Goal: Communication & Community: Answer question/provide support

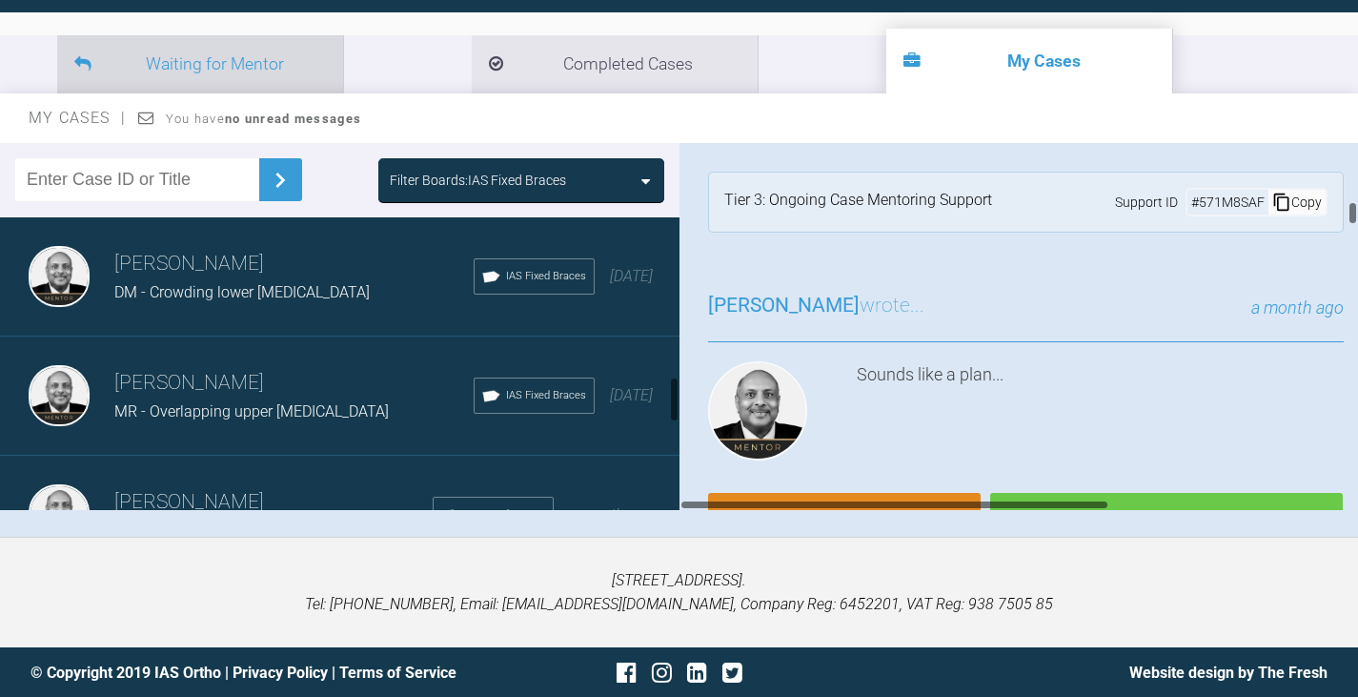
scroll to position [1811, 0]
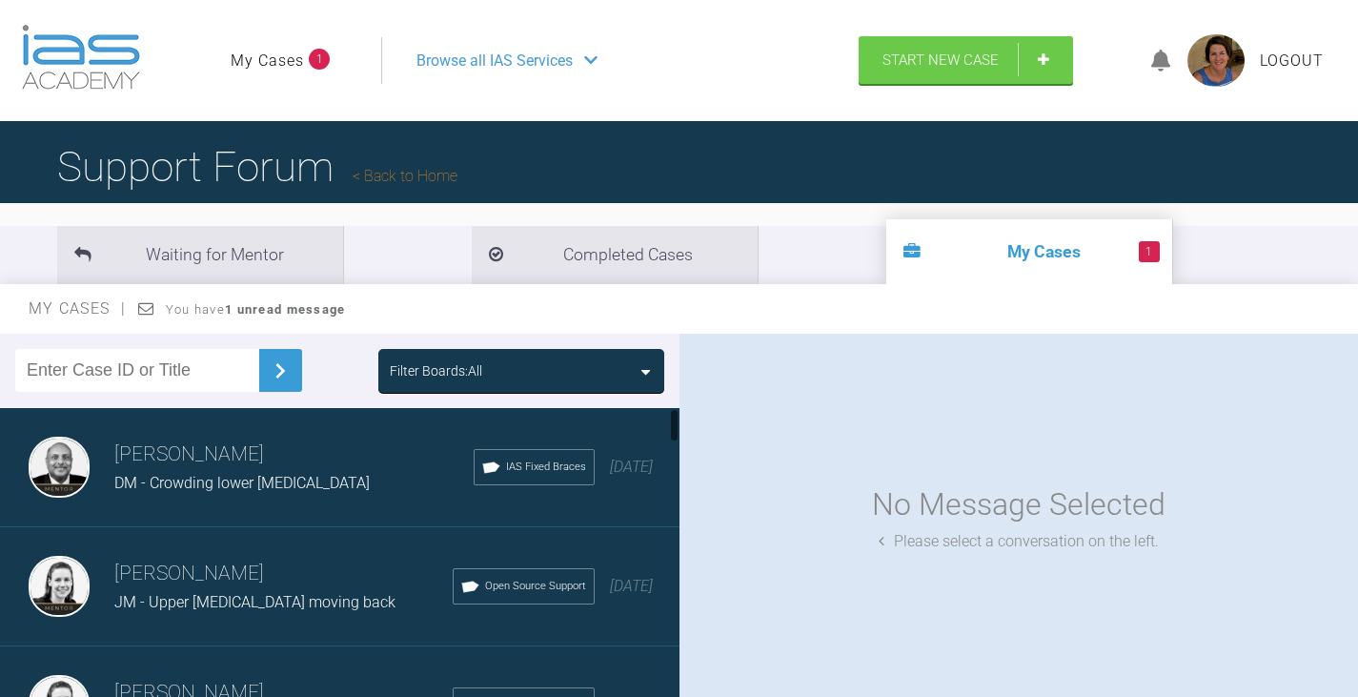
click at [648, 365] on icon at bounding box center [645, 371] width 9 height 15
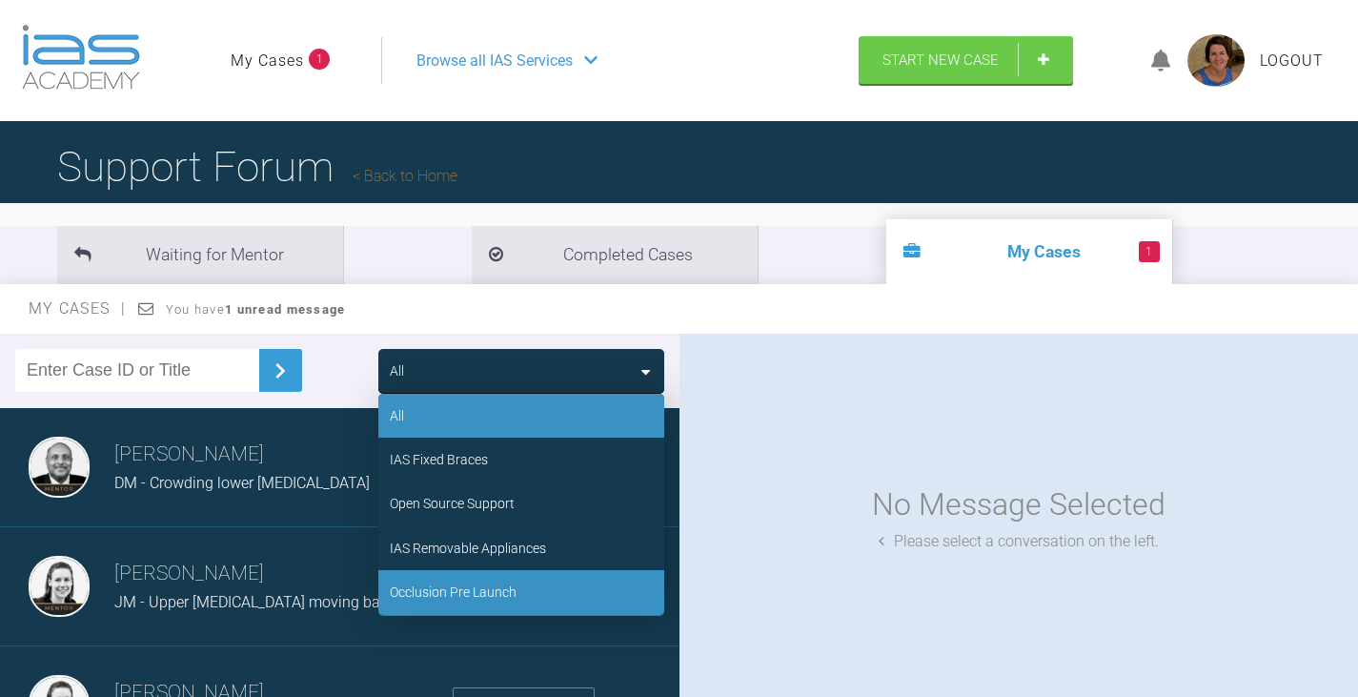
click at [489, 593] on div "Occlusion Pre Launch" at bounding box center [453, 591] width 127 height 21
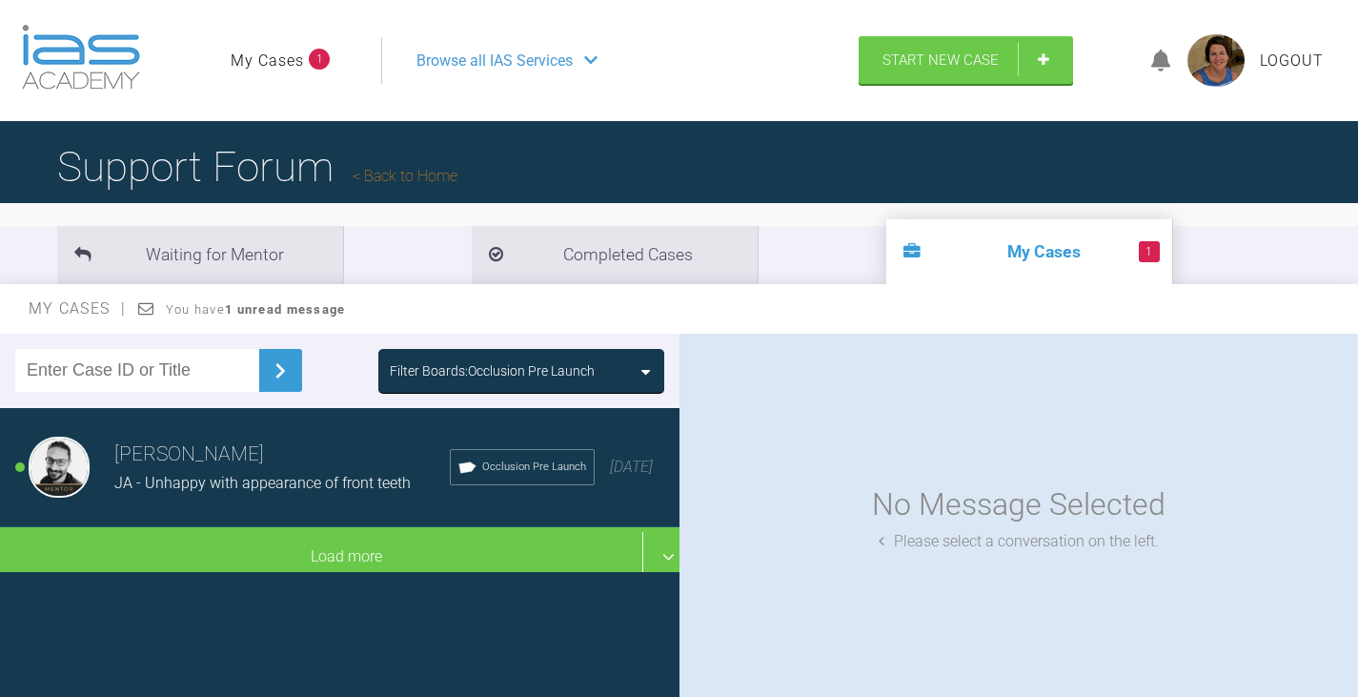
click at [310, 482] on span "JA - Unhappy with appearance of front teeth" at bounding box center [262, 483] width 296 height 18
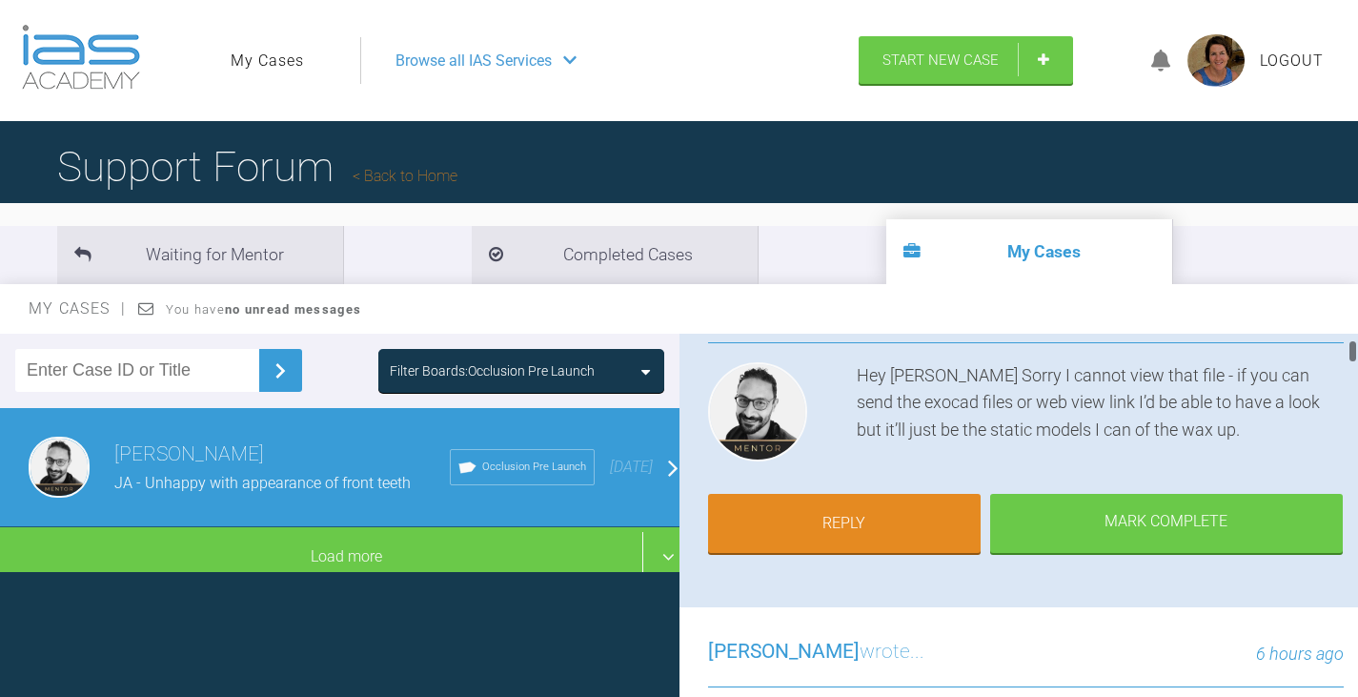
scroll to position [191, 0]
click at [833, 532] on link "Reply" at bounding box center [844, 524] width 273 height 59
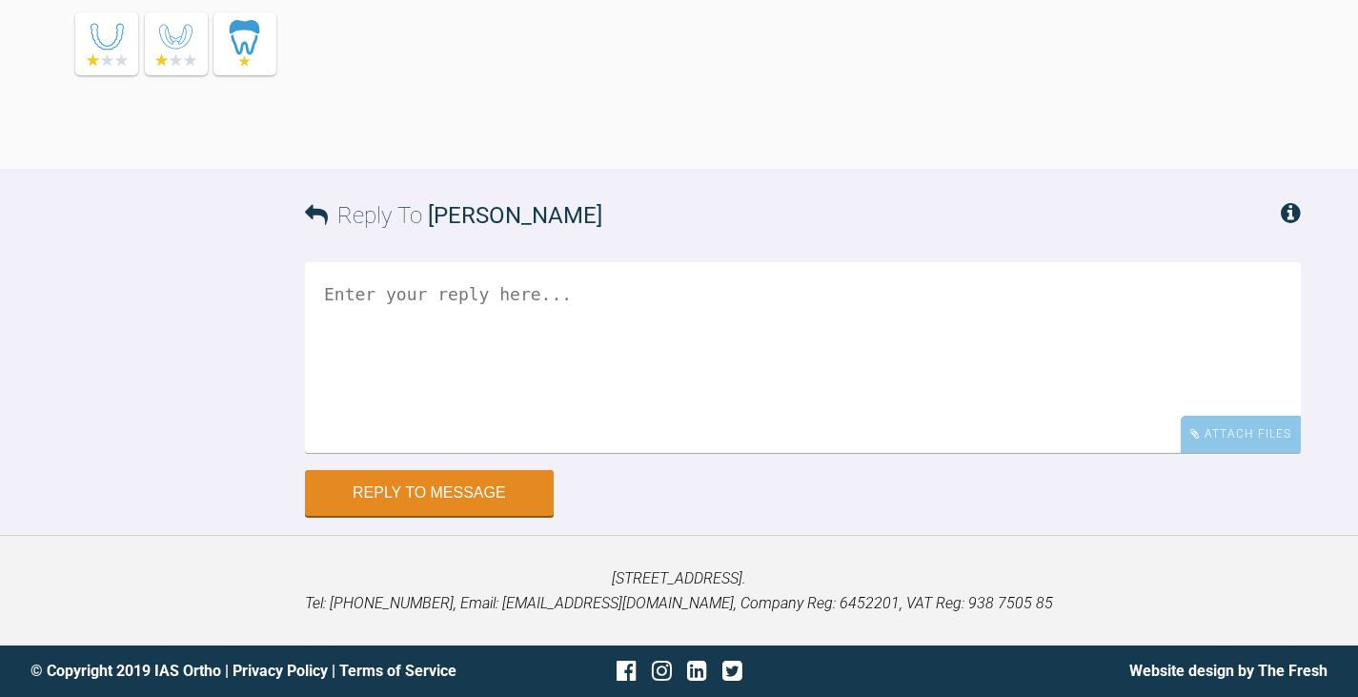
scroll to position [15205, 0]
click at [320, 288] on textarea at bounding box center [803, 356] width 996 height 191
type textarea "Thanks Try again"
click at [1252, 435] on div "Attach Files" at bounding box center [1241, 433] width 120 height 37
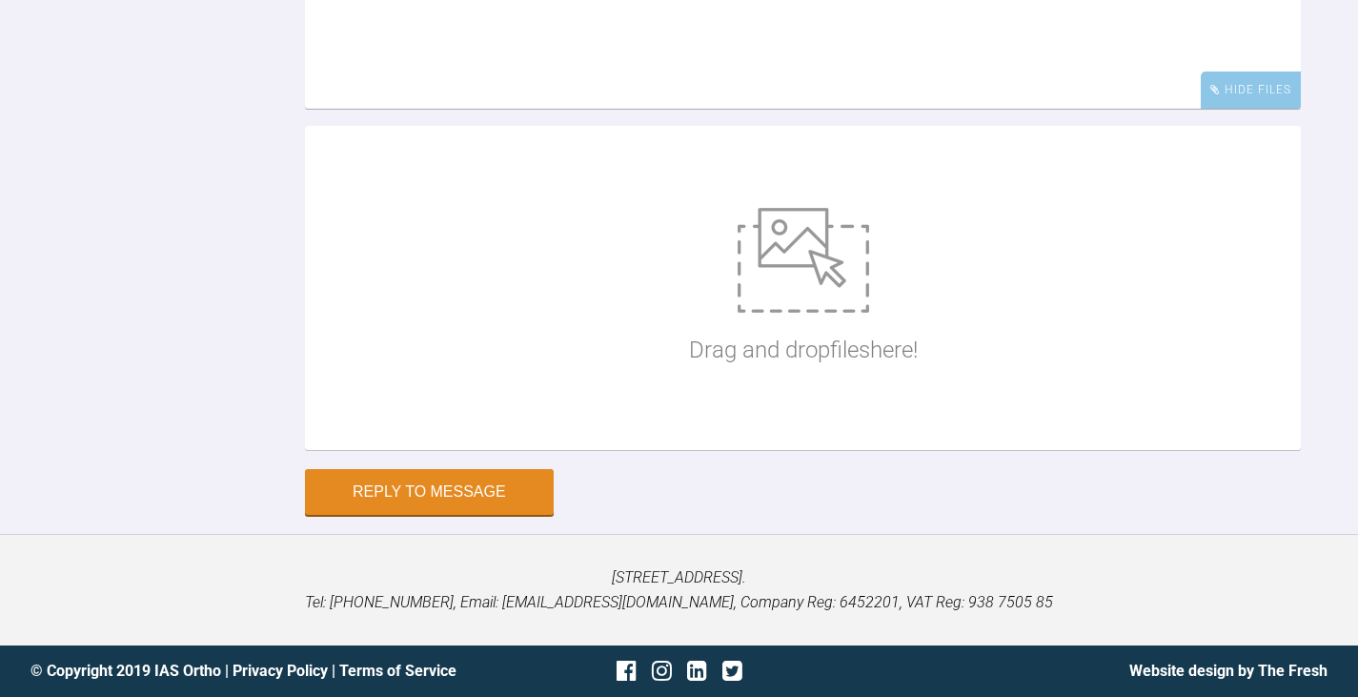
click at [789, 313] on img at bounding box center [804, 260] width 132 height 105
drag, startPoint x: 449, startPoint y: 499, endPoint x: 376, endPoint y: 257, distance: 252.1
click at [376, 109] on textarea "Thanks Try again" at bounding box center [803, 13] width 996 height 191
click at [402, 109] on textarea "Thanks Try again" at bounding box center [803, 13] width 996 height 191
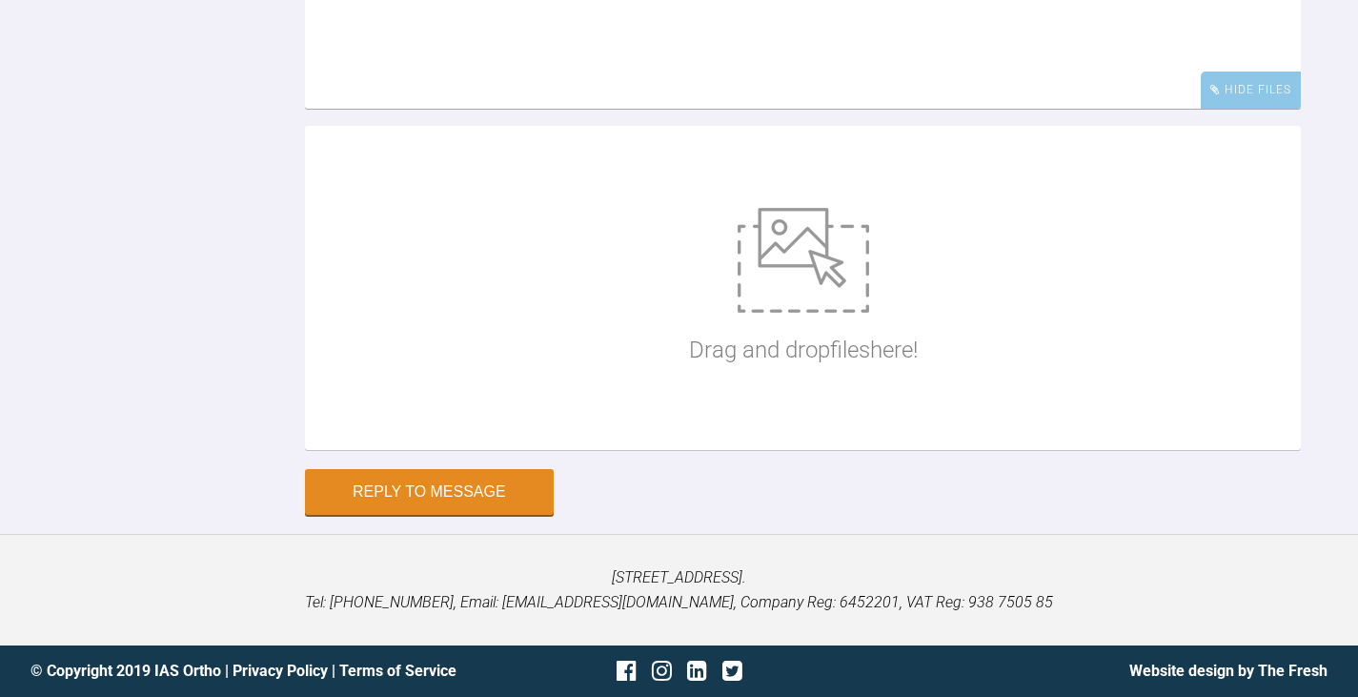
click at [425, 109] on textarea "Thanks Try again" at bounding box center [803, 13] width 996 height 191
paste textarea "file:///C:/Users/surgery2/AppData/Local/Microsoft/Windows/INetCache/Content.Out…"
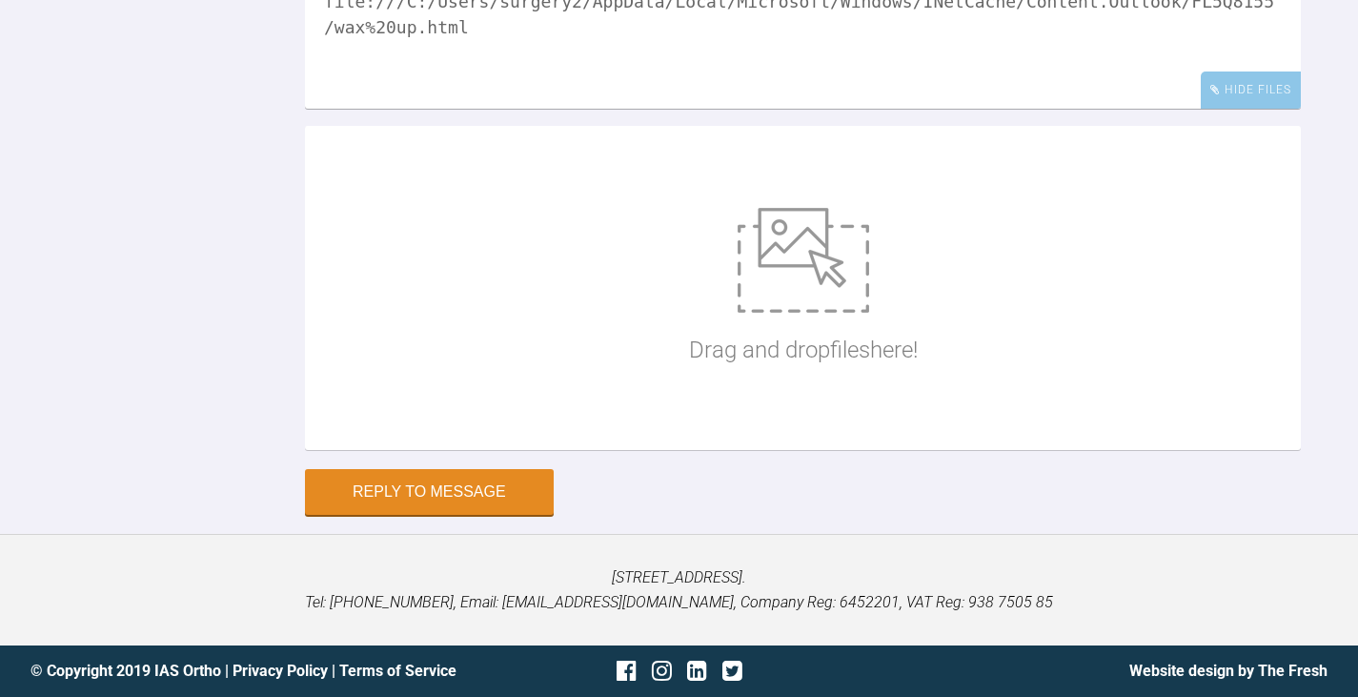
scroll to position [15548, 0]
type textarea "Thanks Try again file:///C:/Users/surgery2/AppData/Local/Microsoft/Windows/INet…"
click at [511, 494] on button "Reply to Message" at bounding box center [429, 494] width 249 height 46
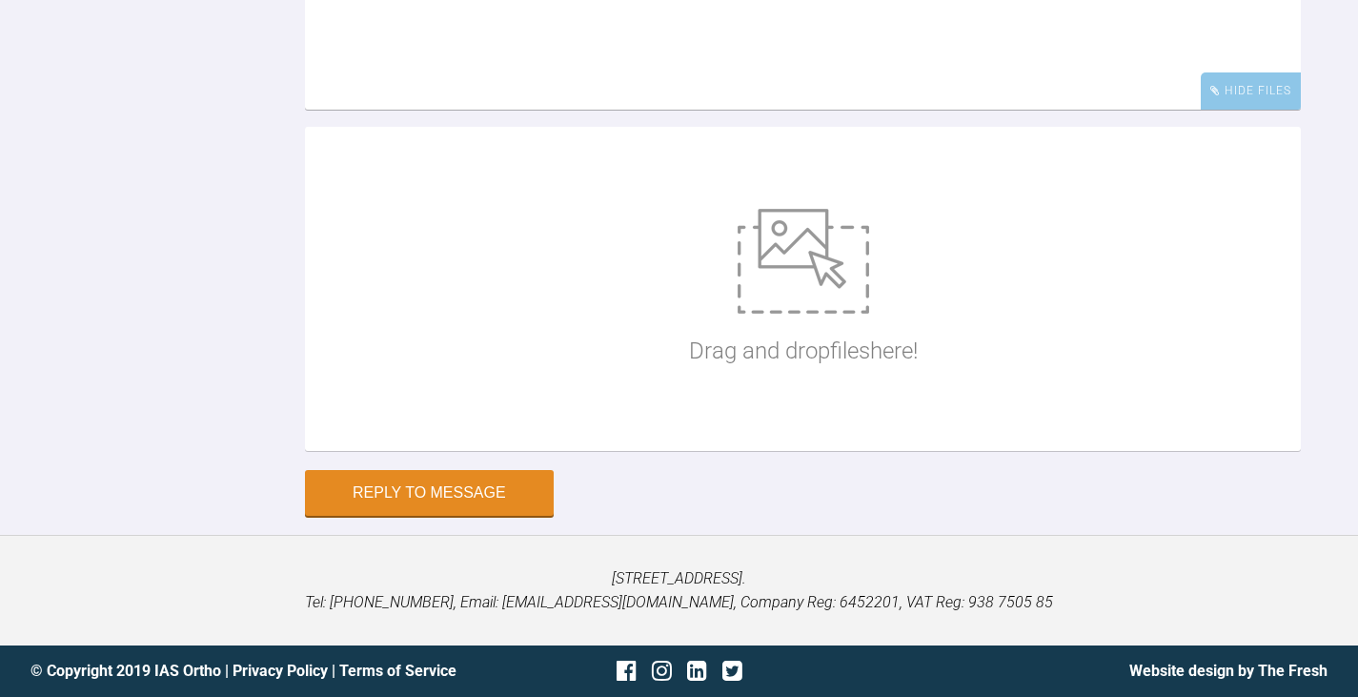
scroll to position [15384, 0]
drag, startPoint x: 1291, startPoint y: 223, endPoint x: 1274, endPoint y: 222, distance: 16.2
drag, startPoint x: 1284, startPoint y: 219, endPoint x: 401, endPoint y: 225, distance: 882.7
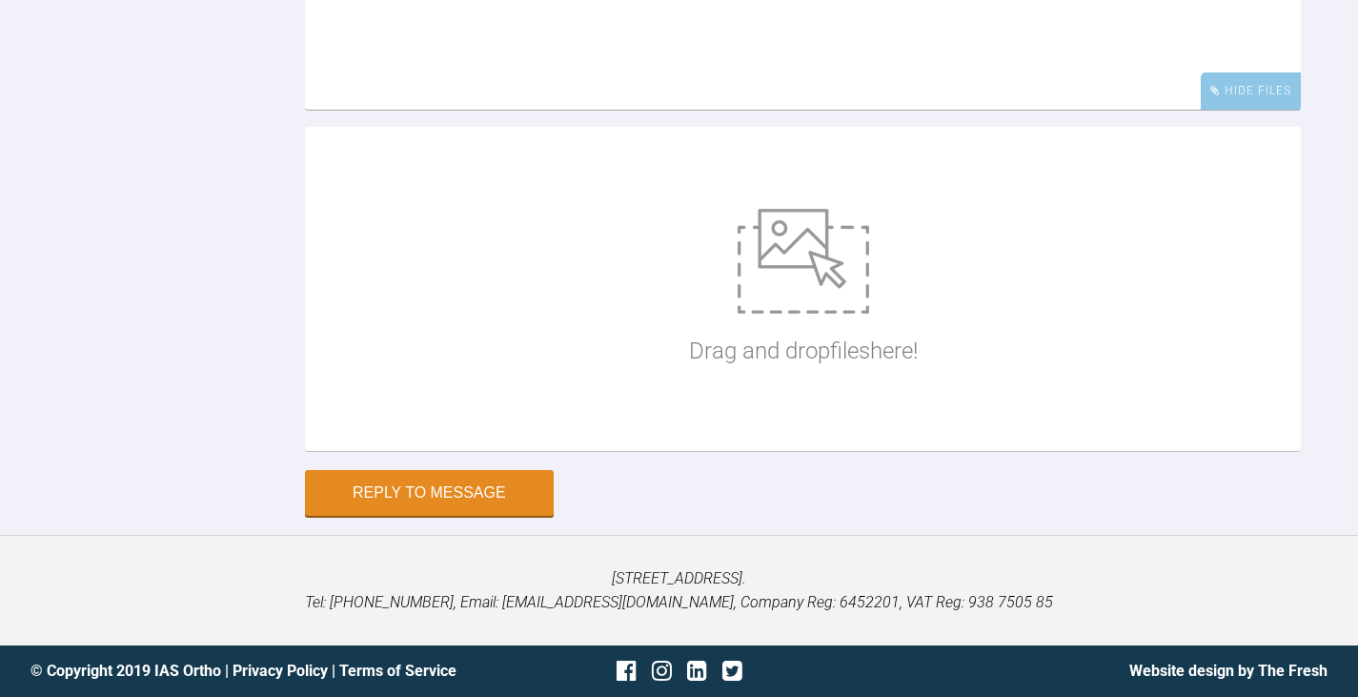
drag, startPoint x: 1286, startPoint y: 225, endPoint x: 1013, endPoint y: 221, distance: 272.6
drag, startPoint x: 1066, startPoint y: 228, endPoint x: 1170, endPoint y: 327, distance: 143.6
drag, startPoint x: 1283, startPoint y: 227, endPoint x: 394, endPoint y: 219, distance: 889.4
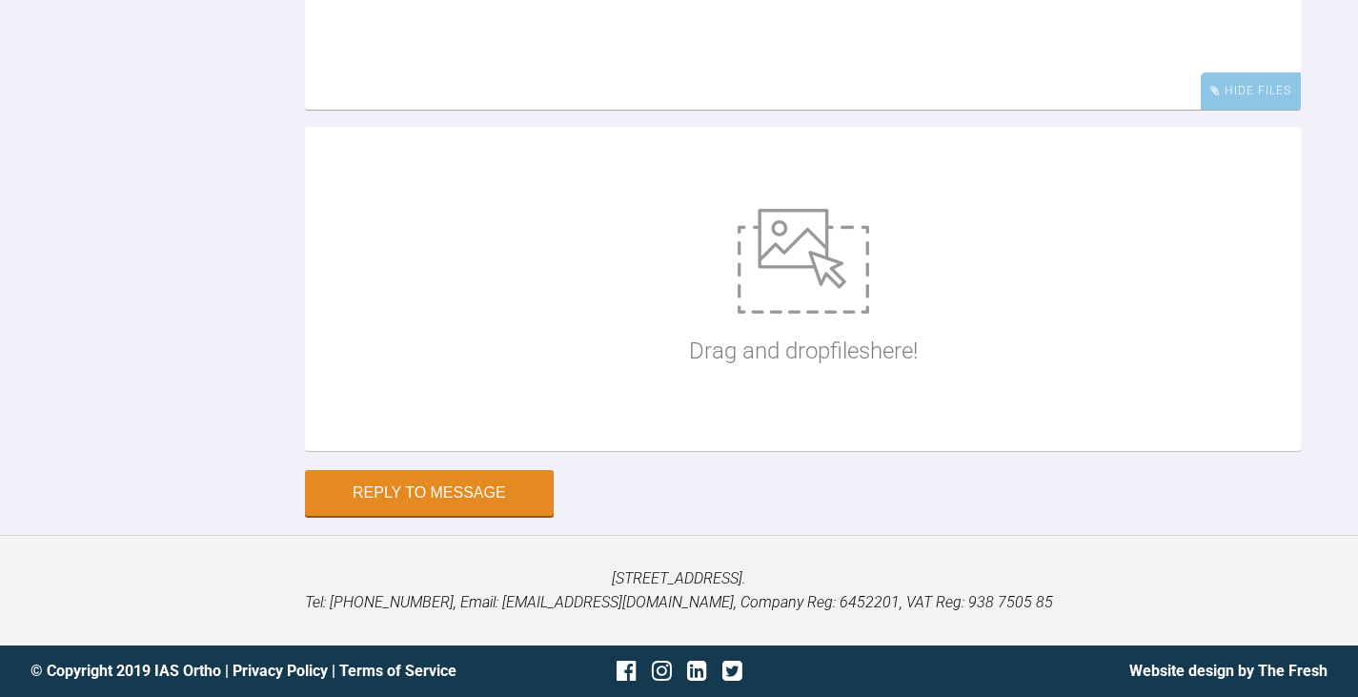
drag, startPoint x: 1277, startPoint y: 224, endPoint x: 400, endPoint y: 233, distance: 877.0
copy div "file:///C:/Users/surgery2/AppData/Local/Microsoft/Windows/INetCache/Content.Out…"
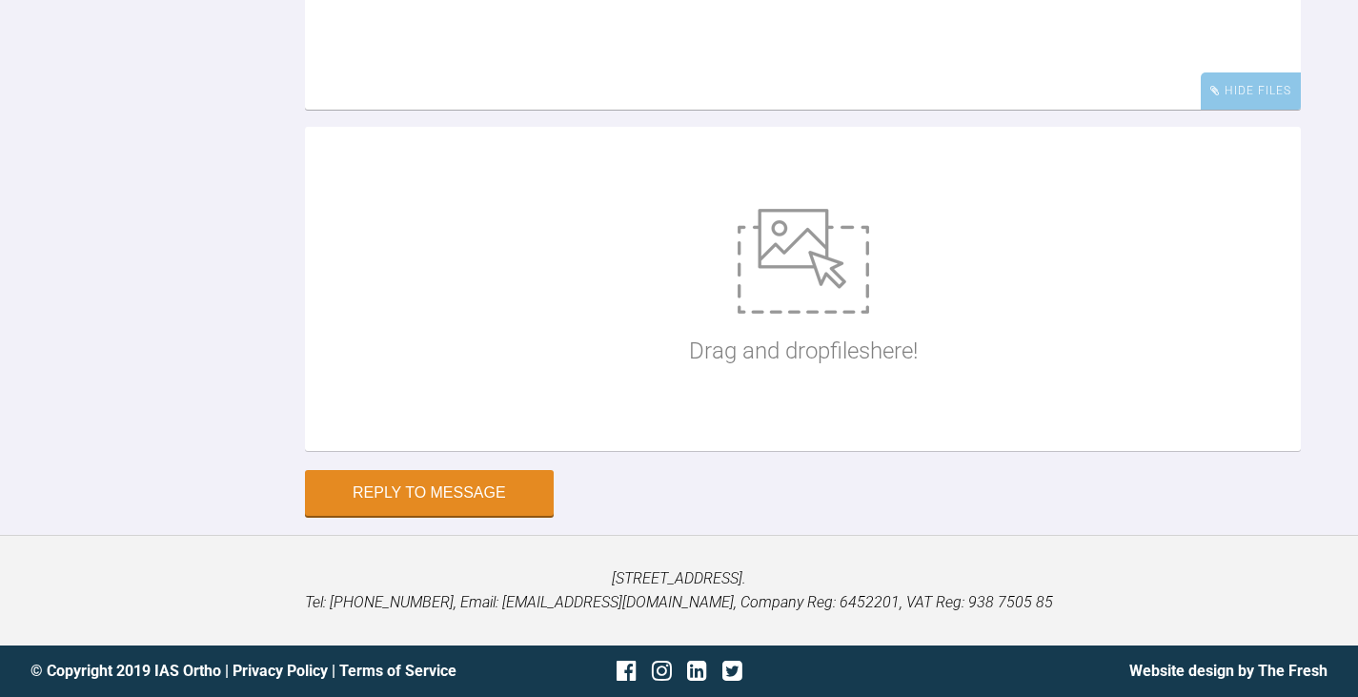
click at [323, 110] on textarea at bounding box center [803, 14] width 996 height 191
paste textarea "Its a tricky case and incisal plane is drastically off his interpupillary, as i…"
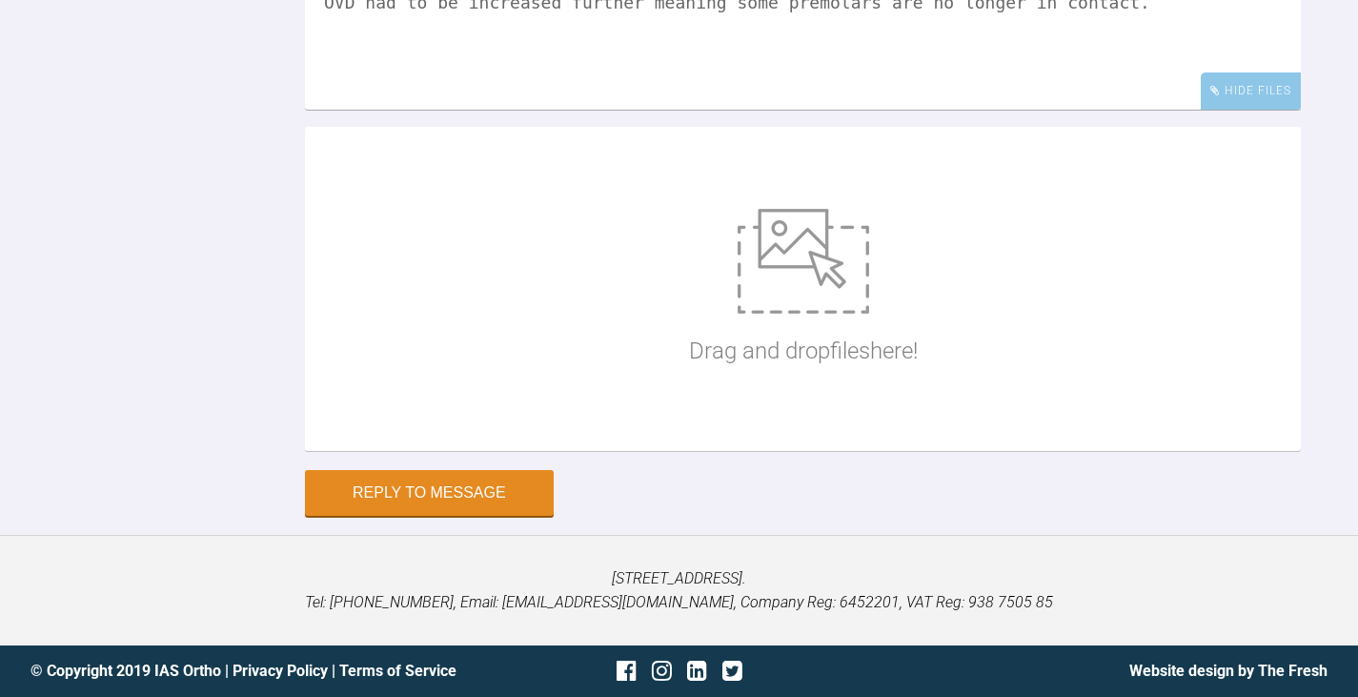
drag, startPoint x: 935, startPoint y: 391, endPoint x: 400, endPoint y: 388, distance: 534.7
click at [400, 110] on textarea "He said it is a difficult case and premolars not in occlusion andIts a tricky c…" at bounding box center [803, 14] width 996 height 191
click at [1077, 110] on textarea "He said 'Its a tricky case and incisal plane is drastically off his interpupill…" at bounding box center [803, 14] width 996 height 191
type textarea "He said 'Its a tricky case and incisal plane is drastically off his interpupill…"
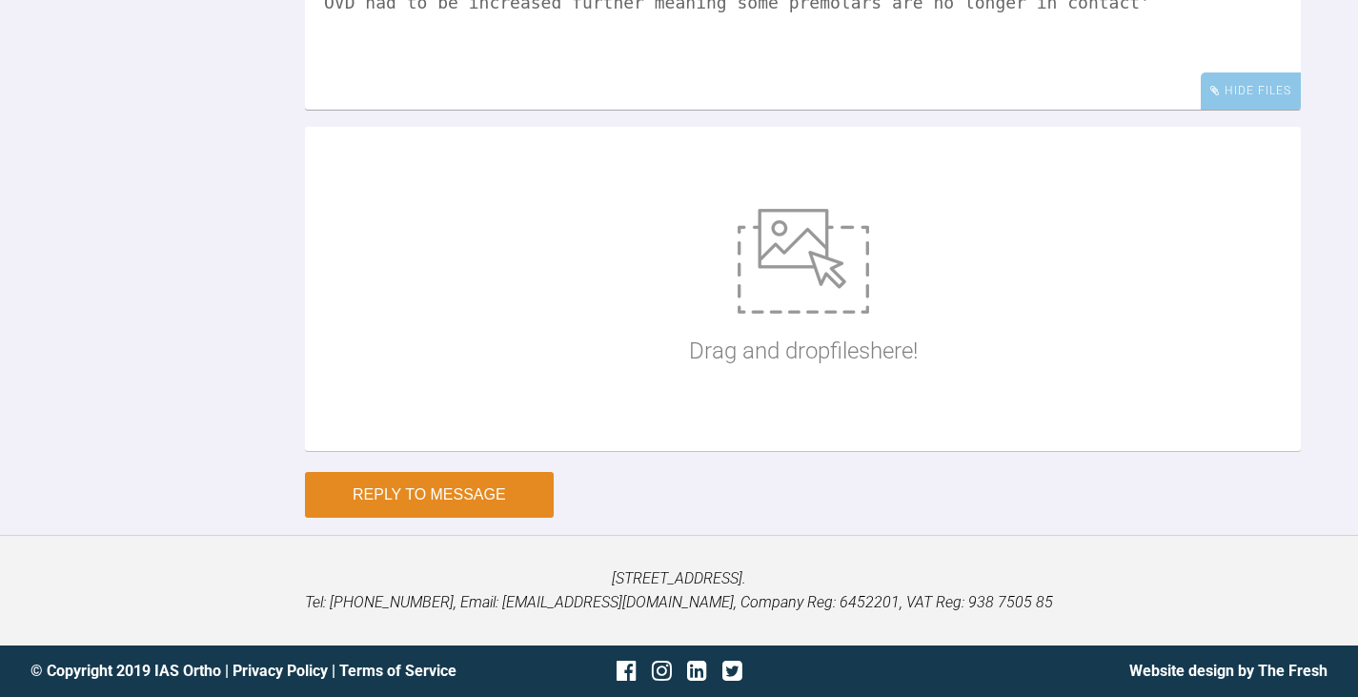
click at [480, 492] on button "Reply to Message" at bounding box center [429, 495] width 249 height 46
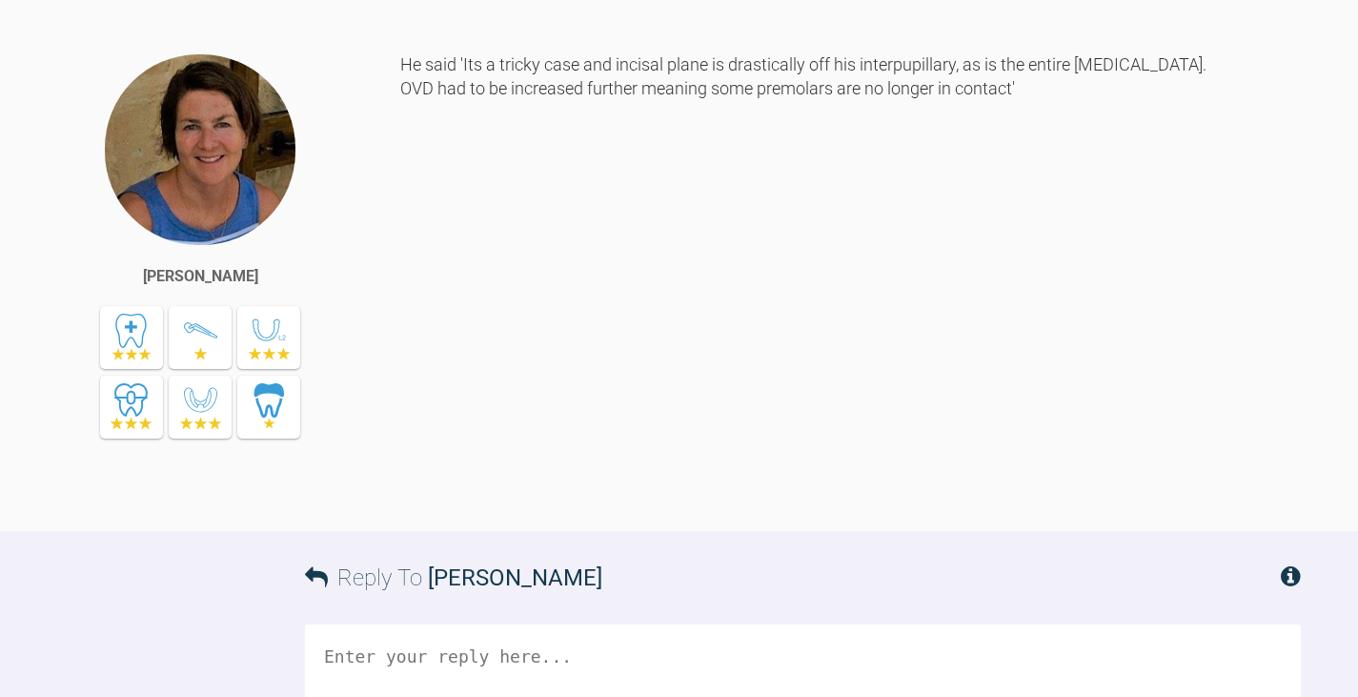
scroll to position [15159, 0]
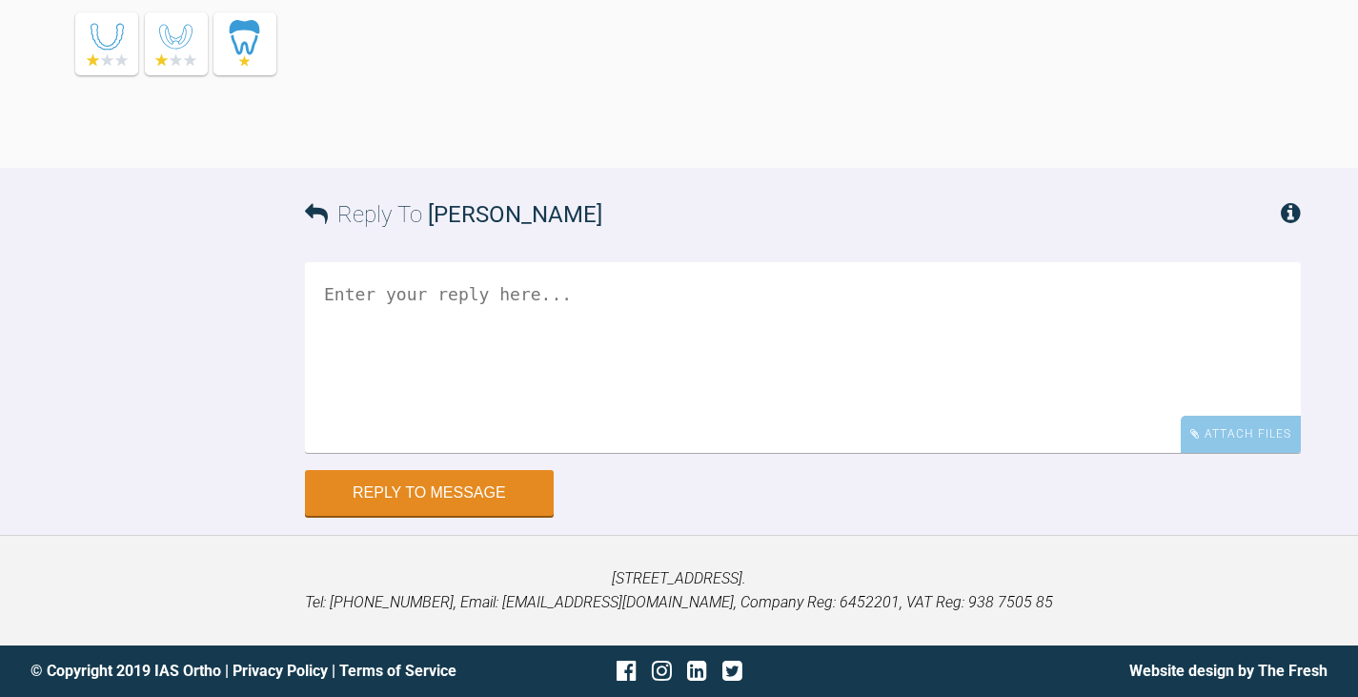
scroll to position [16402, 0]
click at [382, 381] on textarea at bounding box center [803, 356] width 996 height 191
click at [712, 338] on textarea "If you copy link and paste on google shoiuld open !" at bounding box center [803, 356] width 996 height 191
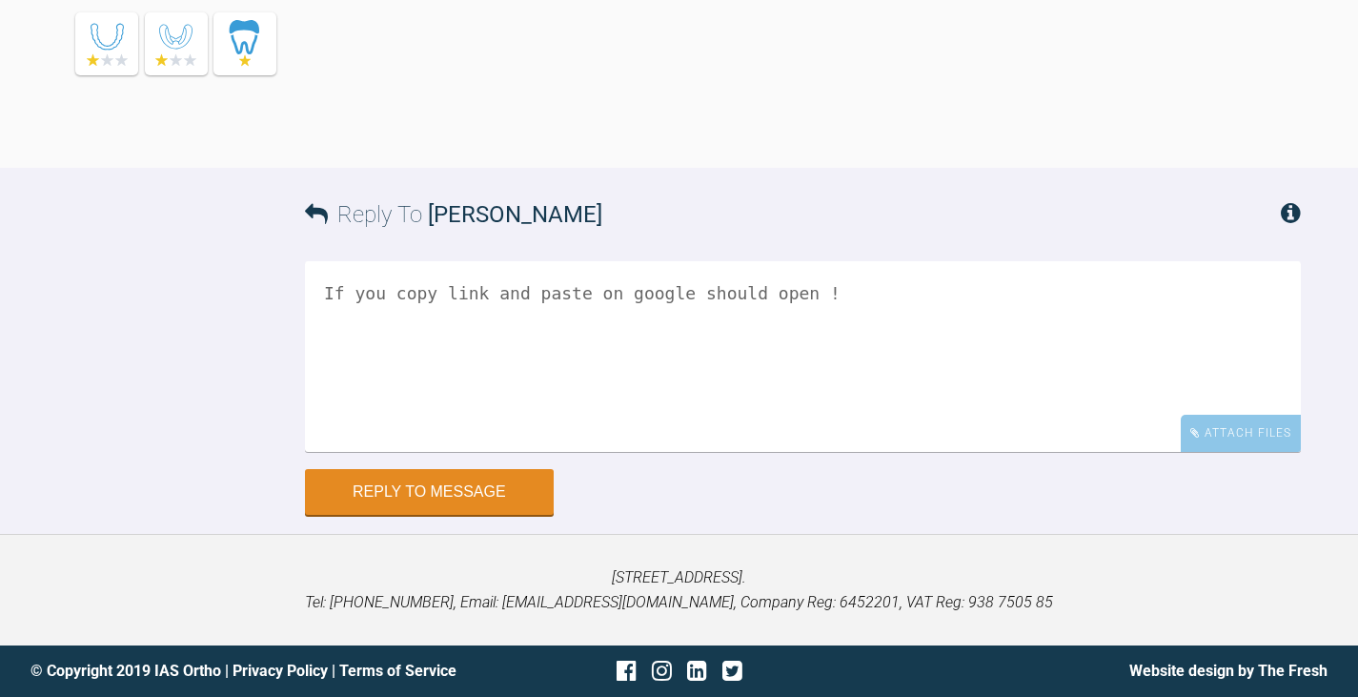
click at [809, 354] on textarea "If you copy link and paste on google should open !" at bounding box center [803, 356] width 996 height 191
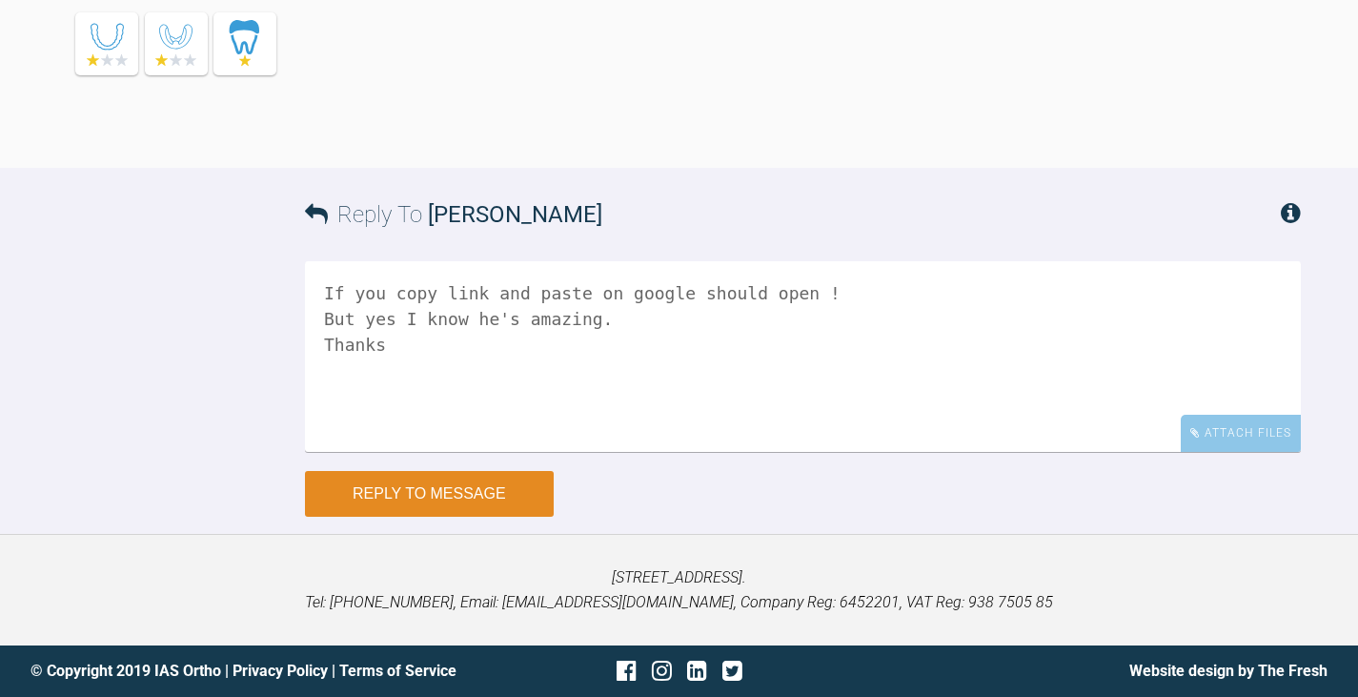
type textarea "If you copy link and paste on google should open ! But yes I know he's amazing.…"
click at [409, 517] on button "Reply to Message" at bounding box center [429, 494] width 249 height 46
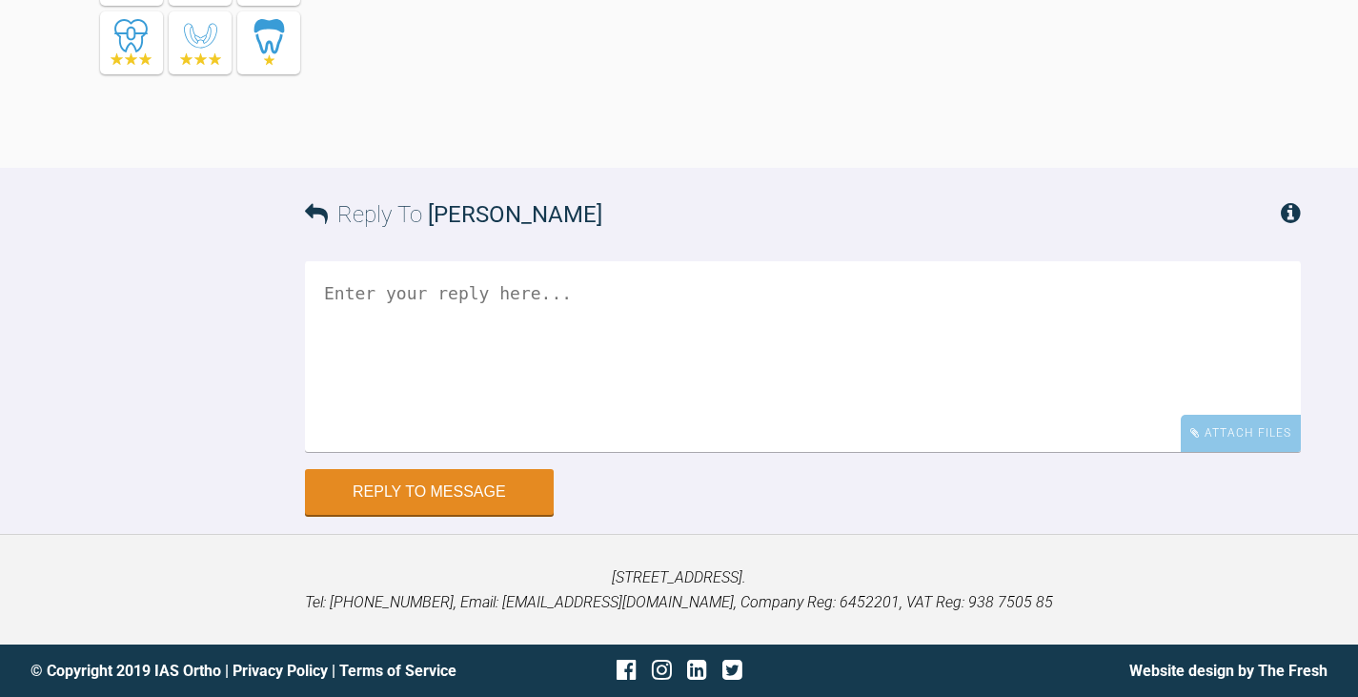
scroll to position [17387, 0]
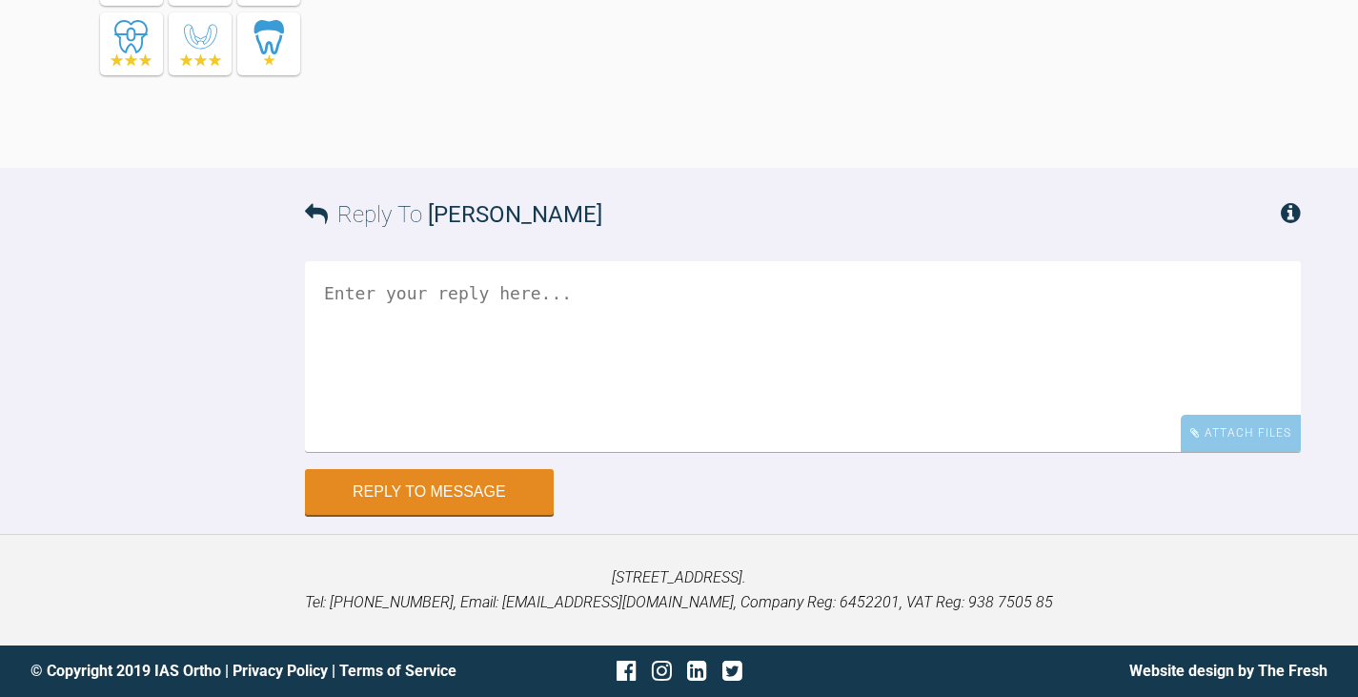
scroll to position [17076, 0]
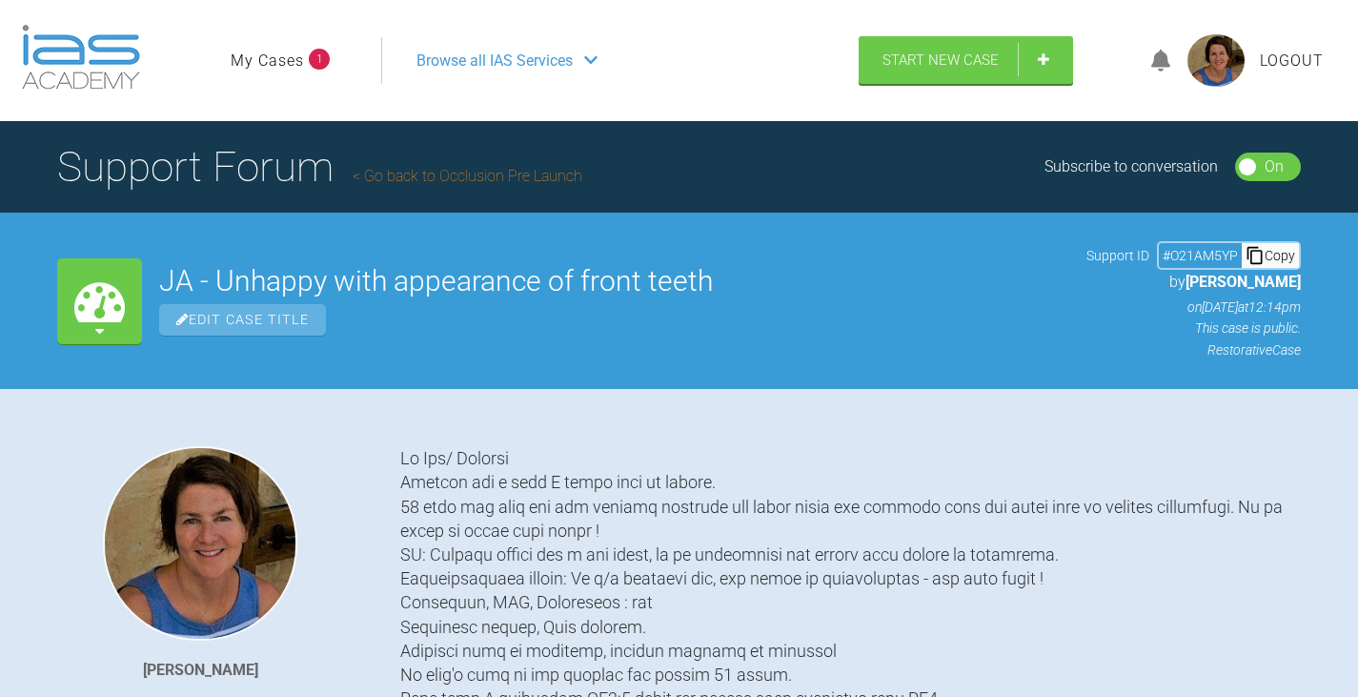
click at [258, 59] on link "My Cases" at bounding box center [267, 61] width 73 height 25
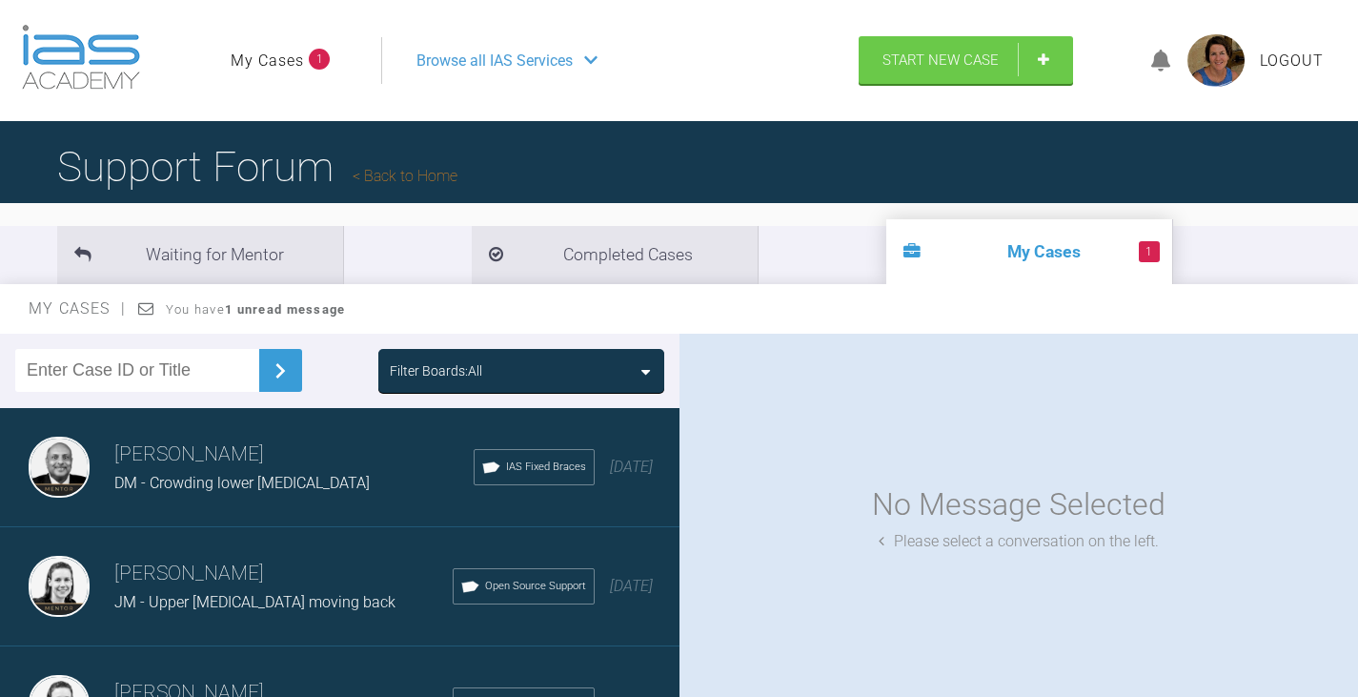
click at [569, 377] on div "Filter Boards: All" at bounding box center [521, 370] width 263 height 21
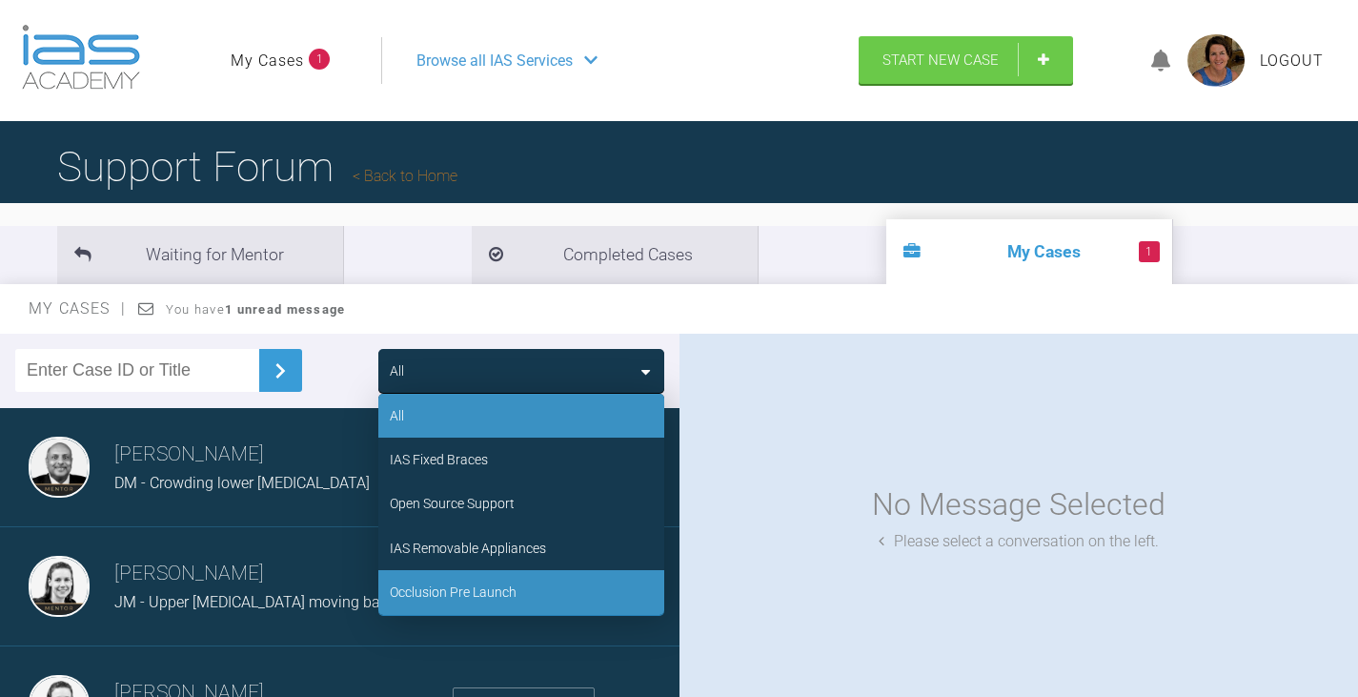
click at [496, 587] on div "Occlusion Pre Launch" at bounding box center [453, 591] width 127 height 21
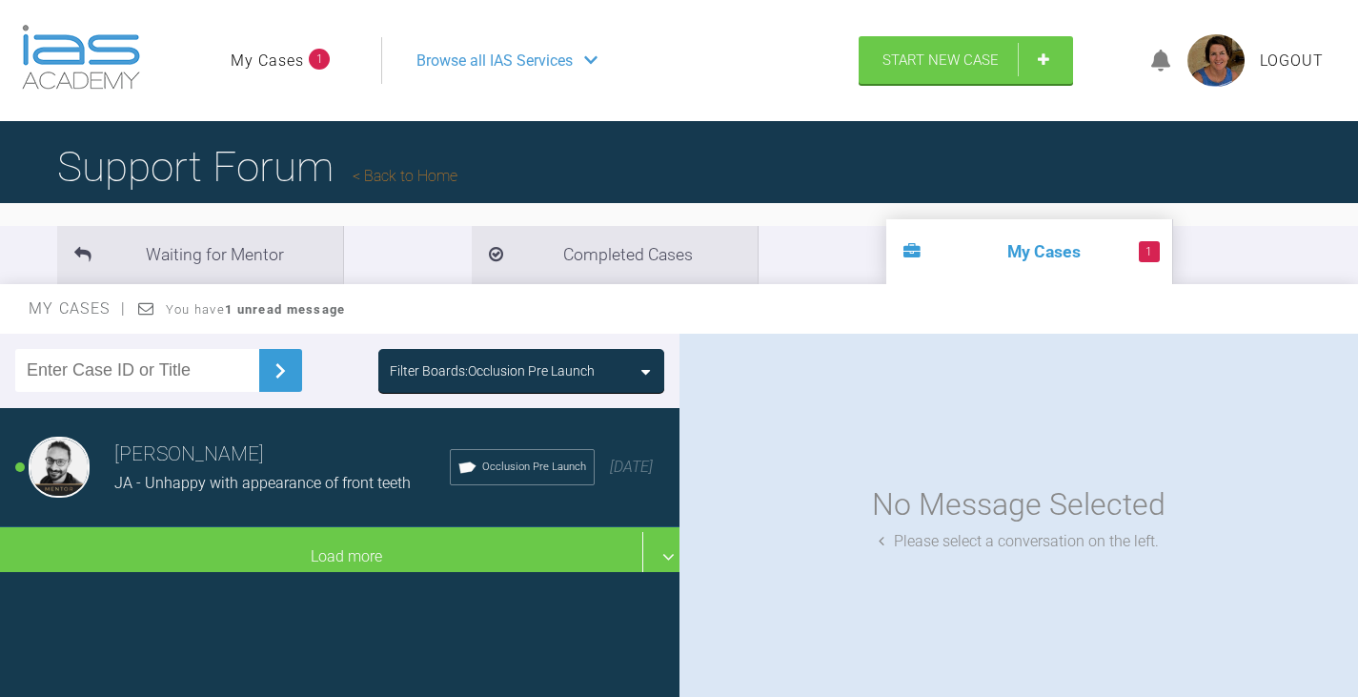
click at [321, 464] on h3 "[PERSON_NAME]" at bounding box center [282, 454] width 336 height 32
